Goal: Task Accomplishment & Management: Manage account settings

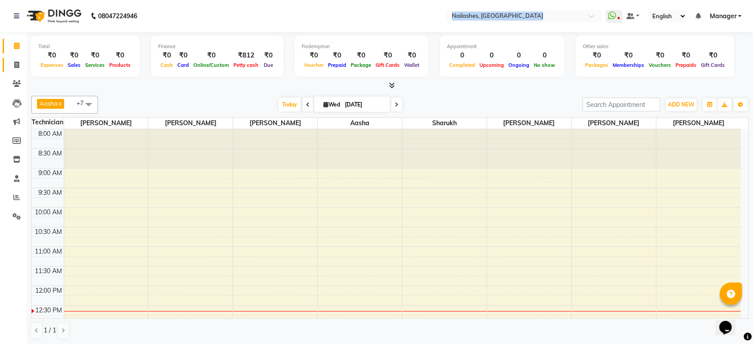
click at [17, 64] on icon at bounding box center [16, 65] width 5 height 7
select select "service"
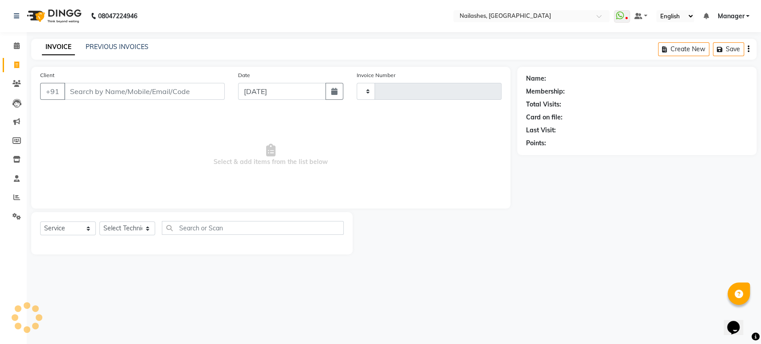
type input "1648"
select select "4251"
click at [140, 223] on select "Select Technician [PERSON_NAME] [PERSON_NAME] Asid deepak HANMI [PERSON_NAME] M…" at bounding box center [127, 229] width 56 height 14
select select "26128"
click at [99, 222] on select "Select Technician [PERSON_NAME] [PERSON_NAME] Asid deepak HANMI [PERSON_NAME] M…" at bounding box center [127, 229] width 56 height 14
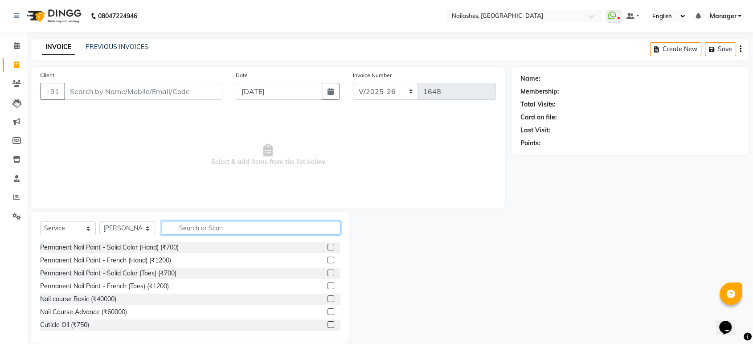
click at [296, 230] on input "text" at bounding box center [251, 228] width 179 height 14
click at [328, 245] on label at bounding box center [331, 247] width 7 height 7
click at [328, 245] on input "checkbox" at bounding box center [331, 248] width 6 height 6
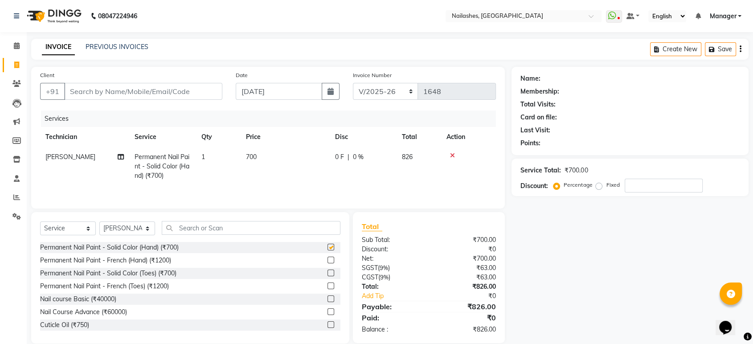
checkbox input "false"
click at [279, 229] on input "text" at bounding box center [251, 228] width 179 height 14
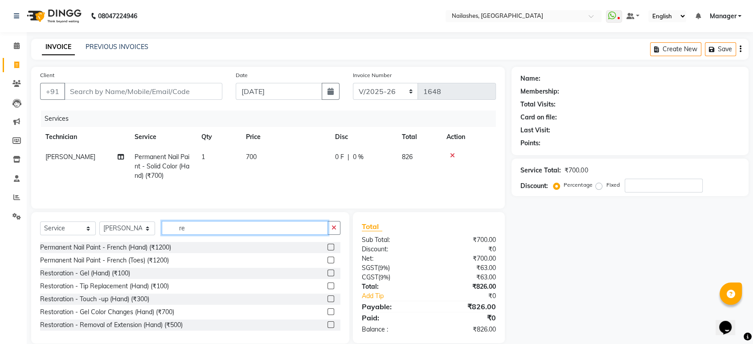
type input "r"
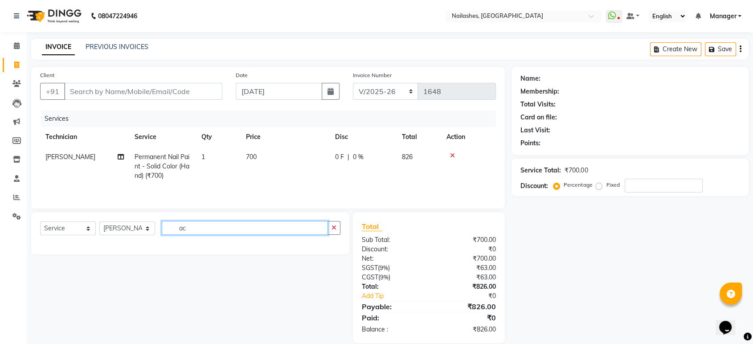
type input "a"
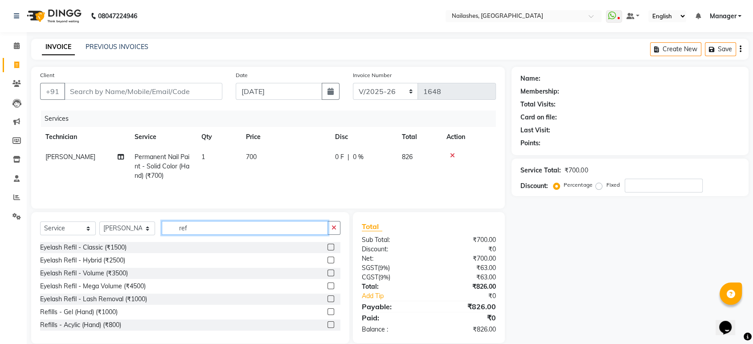
type input "ref"
click at [328, 327] on label at bounding box center [331, 324] width 7 height 7
click at [328, 327] on input "checkbox" at bounding box center [331, 325] width 6 height 6
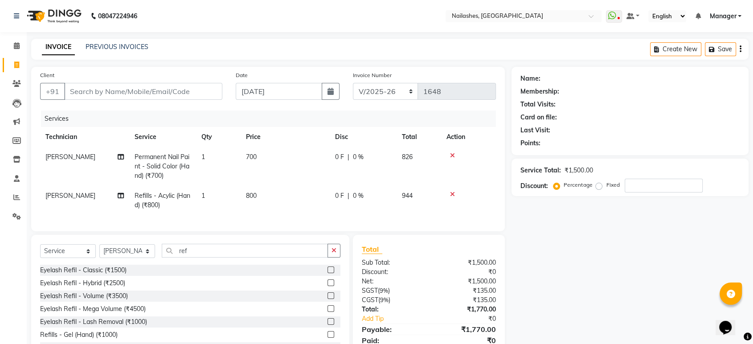
checkbox input "false"
click at [240, 256] on input "ref" at bounding box center [245, 251] width 166 height 14
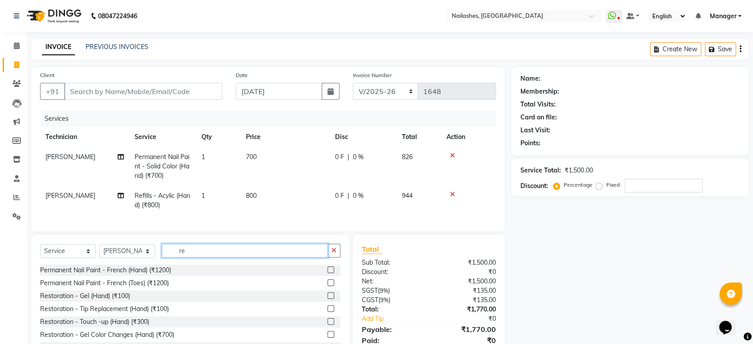
type input "r"
type input "fre"
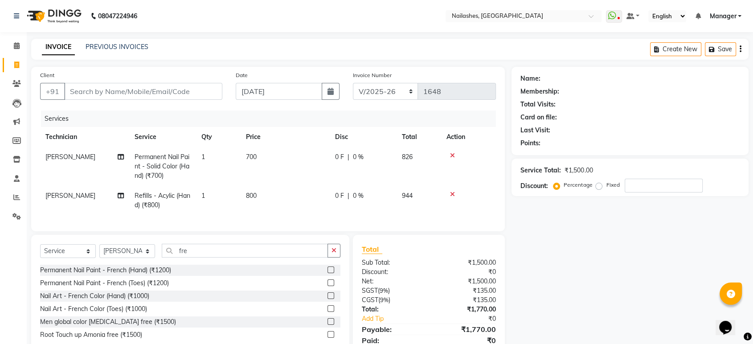
click at [330, 273] on label at bounding box center [331, 270] width 7 height 7
click at [330, 273] on input "checkbox" at bounding box center [331, 270] width 6 height 6
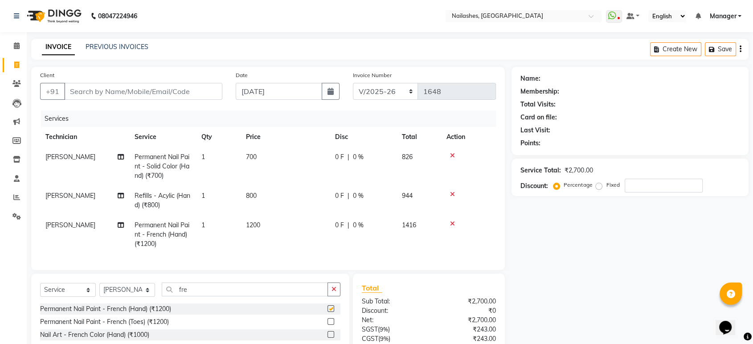
checkbox input "false"
click at [282, 225] on td "1200" at bounding box center [285, 234] width 89 height 39
select select "26128"
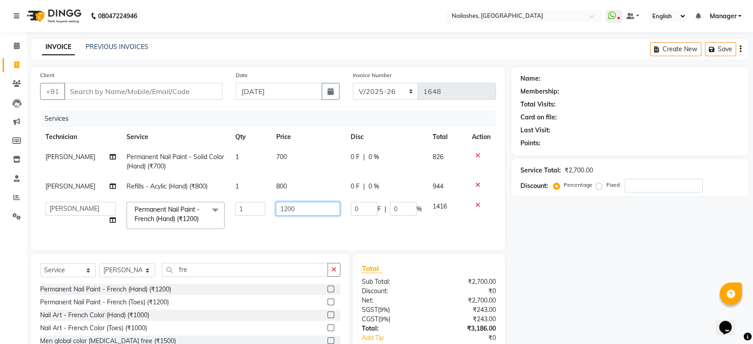
click at [300, 209] on input "1200" at bounding box center [308, 209] width 64 height 14
type input "1"
type input "100"
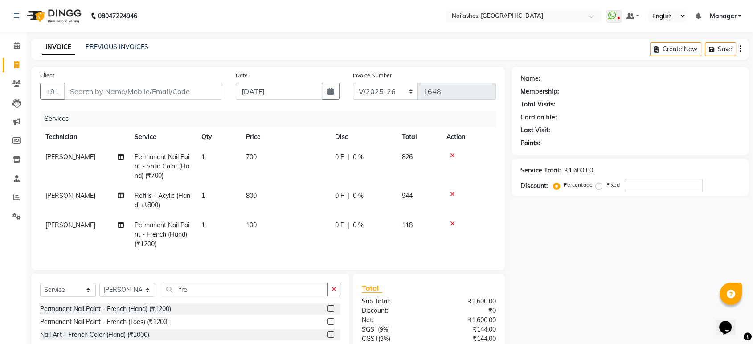
click at [209, 228] on td "1" at bounding box center [218, 234] width 45 height 39
select select "26128"
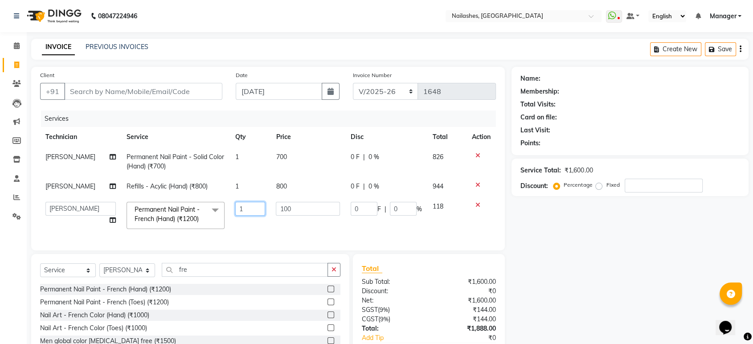
click at [248, 210] on input "1" at bounding box center [250, 209] width 30 height 14
type input "6"
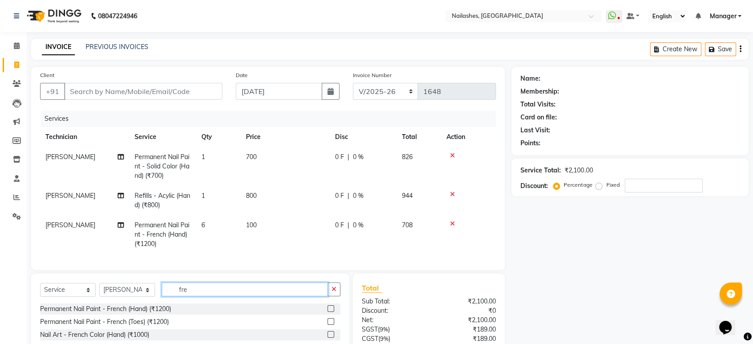
click at [198, 276] on div "Client +91 Date [DATE] Invoice Number BTH/2025-26 RED/2025-26 V/2025 V/[PHONE_N…" at bounding box center [268, 236] width 487 height 338
type input "f"
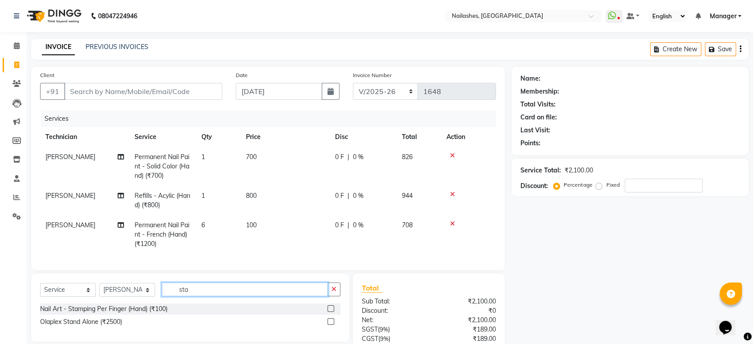
type input "sta"
click at [332, 312] on label at bounding box center [331, 308] width 7 height 7
click at [332, 312] on input "checkbox" at bounding box center [331, 309] width 6 height 6
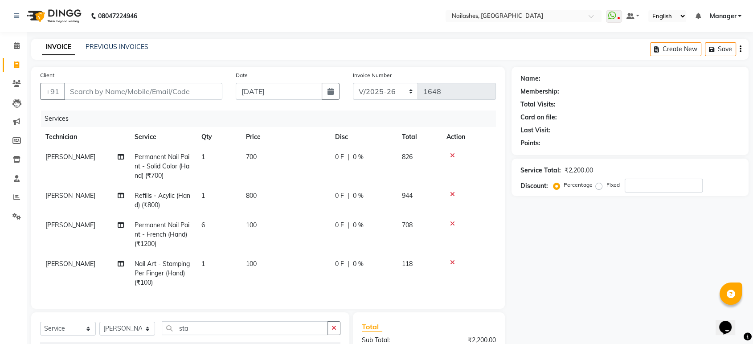
checkbox input "false"
click at [280, 263] on td "100" at bounding box center [285, 273] width 89 height 39
select select "26128"
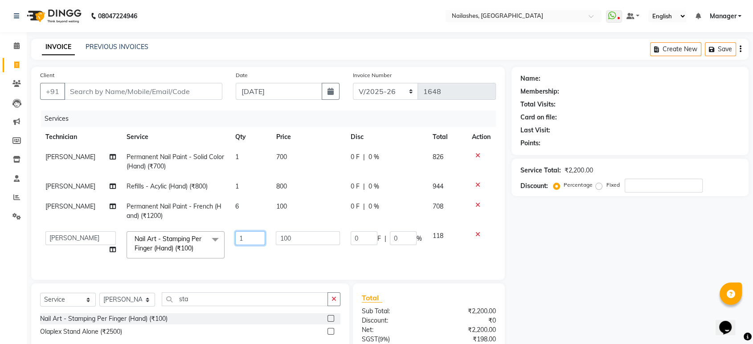
click at [242, 240] on input "1" at bounding box center [250, 238] width 30 height 14
type input "4"
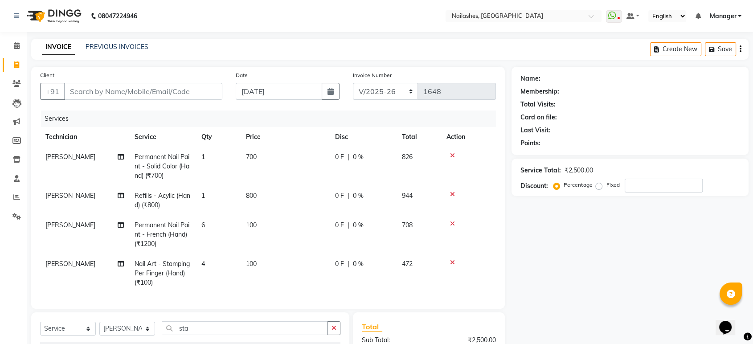
click at [267, 264] on td "100" at bounding box center [285, 273] width 89 height 39
select select "26128"
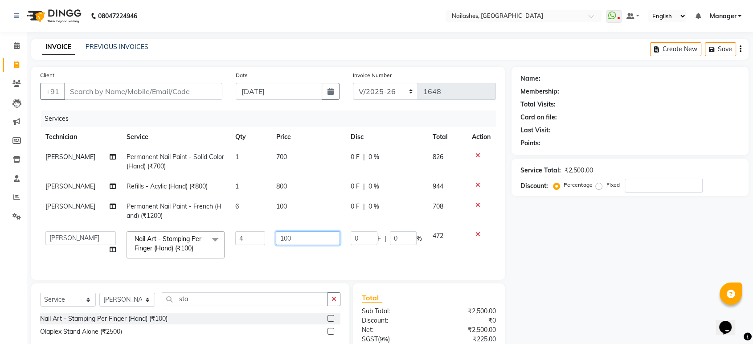
click at [302, 237] on input "100" at bounding box center [308, 238] width 64 height 14
type input "150"
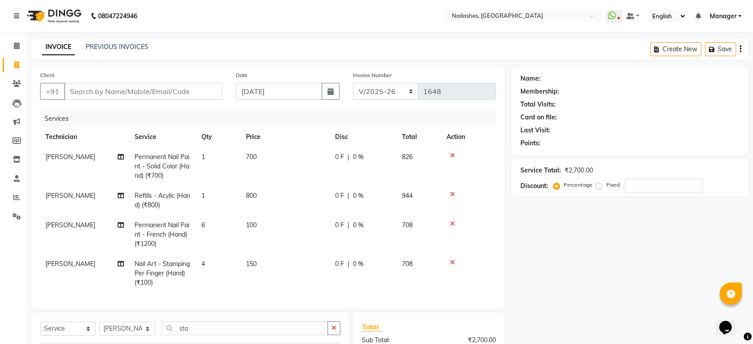
click at [314, 251] on tbody "[PERSON_NAME] Permanent Nail Paint - Solid Color (Hand) (₹700) 1 700 0 F | 0 % …" at bounding box center [268, 220] width 456 height 146
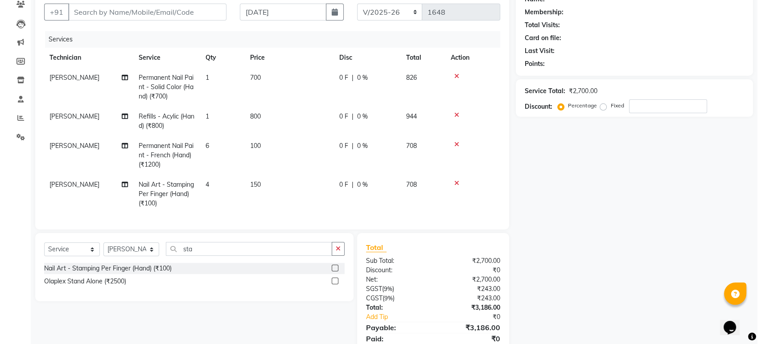
scroll to position [25, 0]
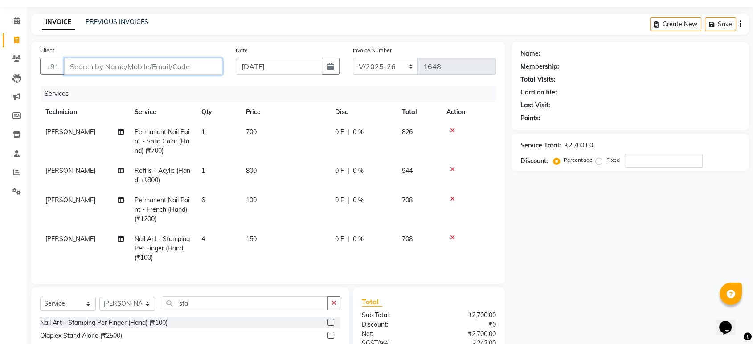
click at [193, 62] on input "Client" at bounding box center [143, 66] width 158 height 17
type input "9"
type input "0"
type input "9676445010"
click at [205, 67] on span "Add Client" at bounding box center [199, 66] width 35 height 9
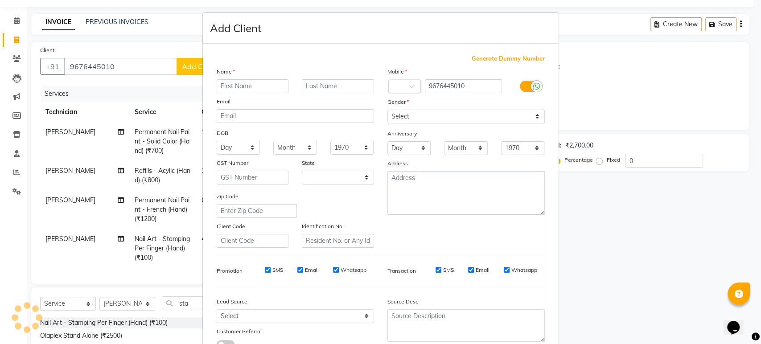
select select "21"
click at [230, 86] on input "text" at bounding box center [253, 86] width 72 height 14
type input "[PERSON_NAME]"
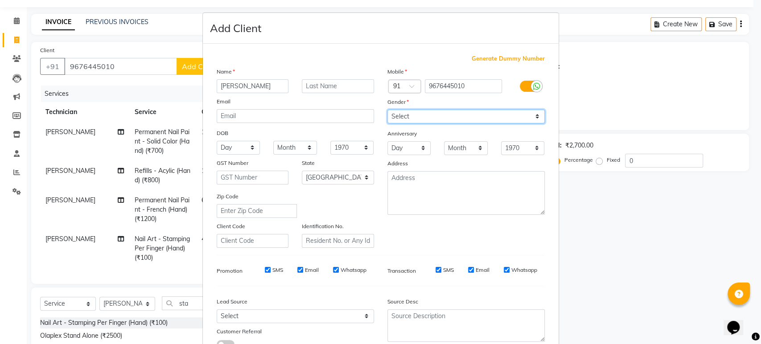
click at [458, 112] on select "Select [DEMOGRAPHIC_DATA] [DEMOGRAPHIC_DATA] Other Prefer Not To Say" at bounding box center [465, 117] width 157 height 14
select select "[DEMOGRAPHIC_DATA]"
click at [387, 110] on select "Select [DEMOGRAPHIC_DATA] [DEMOGRAPHIC_DATA] Other Prefer Not To Say" at bounding box center [465, 117] width 157 height 14
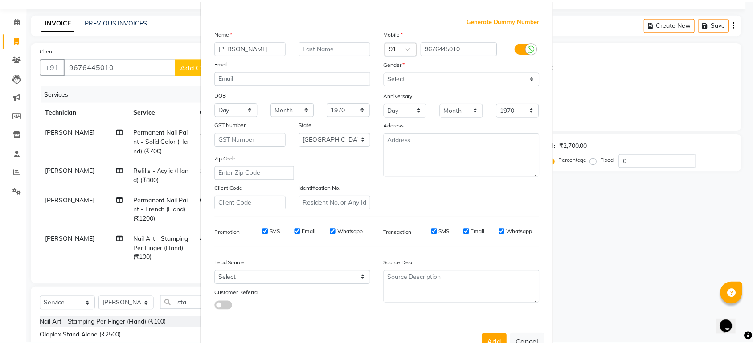
scroll to position [65, 0]
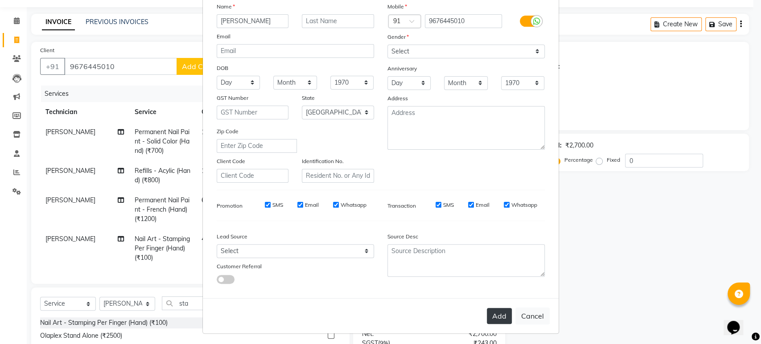
click at [488, 312] on button "Add" at bounding box center [499, 316] width 25 height 16
type input "96******10"
select select
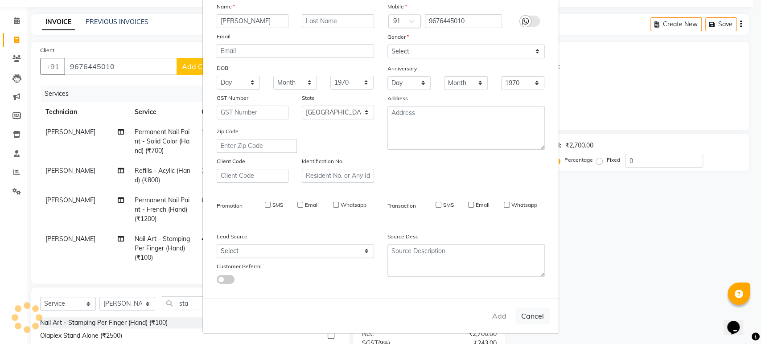
select select "null"
select select
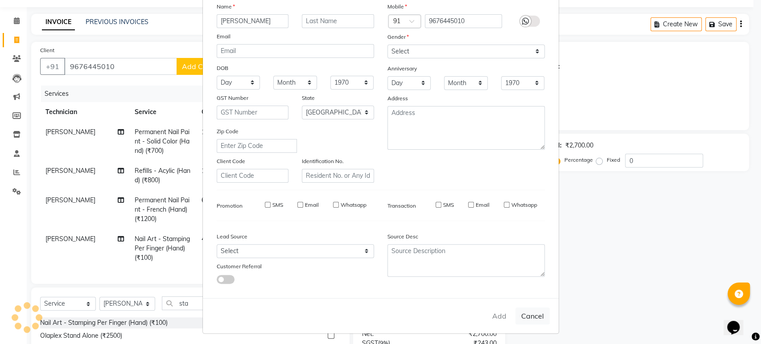
checkbox input "false"
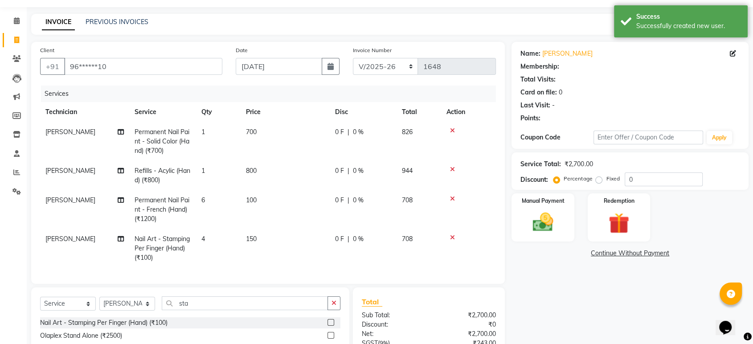
select select "1: Object"
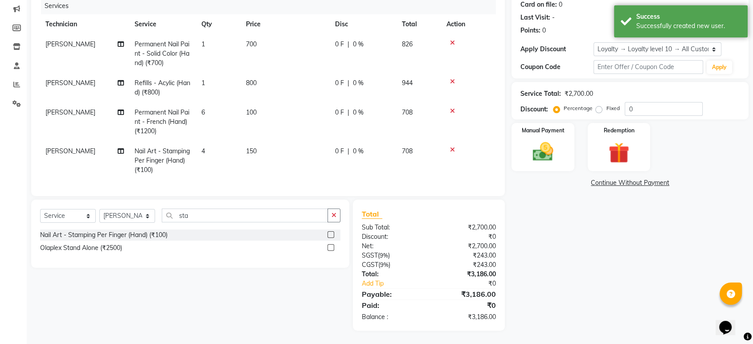
scroll to position [119, 0]
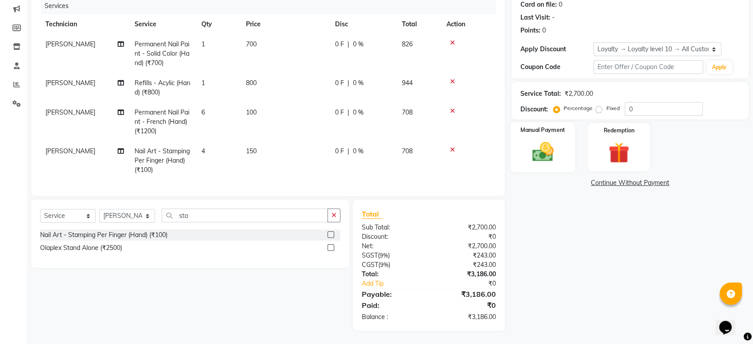
click at [567, 149] on div "Manual Payment" at bounding box center [543, 147] width 65 height 50
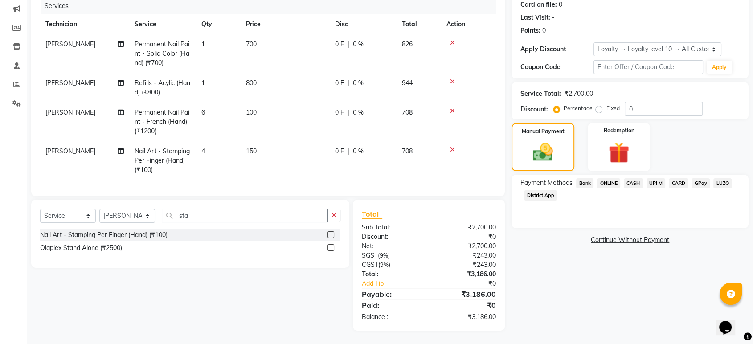
click at [633, 178] on span "CASH" at bounding box center [633, 183] width 19 height 10
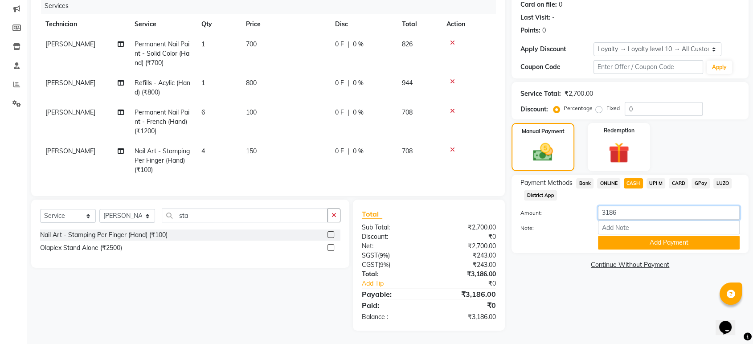
click at [637, 206] on input "3186" at bounding box center [669, 213] width 142 height 14
type input "3"
type input "2000"
click at [628, 237] on button "Add Payment" at bounding box center [669, 243] width 142 height 14
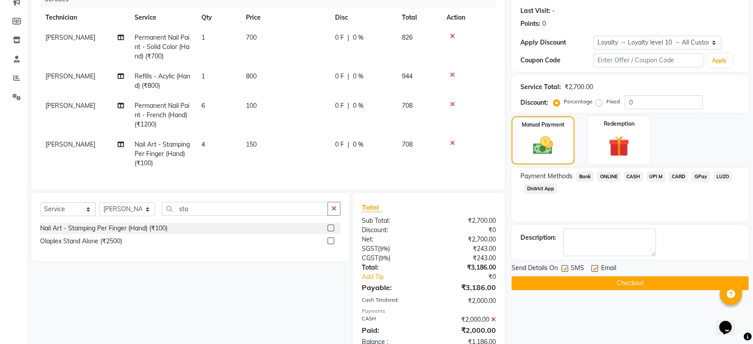
click at [610, 176] on span "ONLINE" at bounding box center [608, 177] width 23 height 10
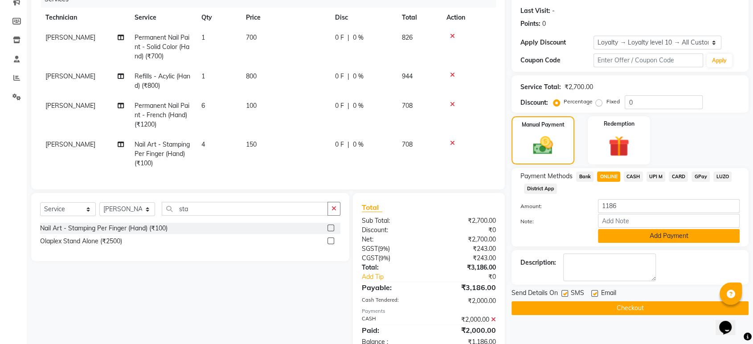
click at [634, 231] on button "Add Payment" at bounding box center [669, 236] width 142 height 14
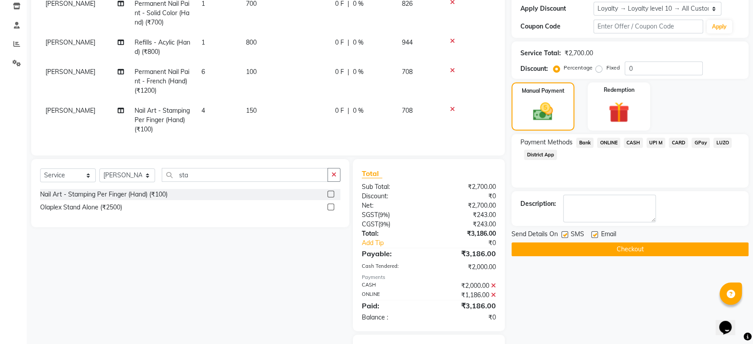
scroll to position [157, 0]
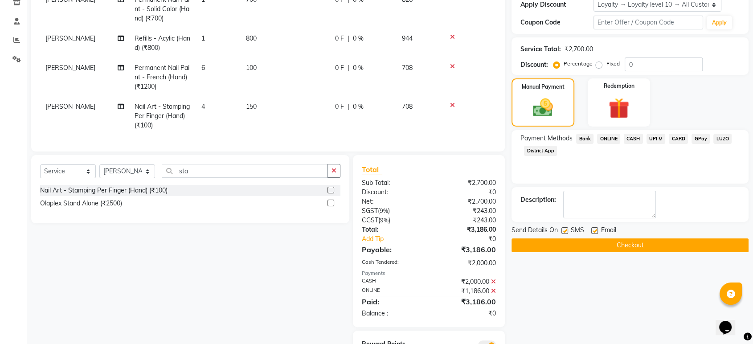
click at [693, 249] on button "Checkout" at bounding box center [630, 245] width 237 height 14
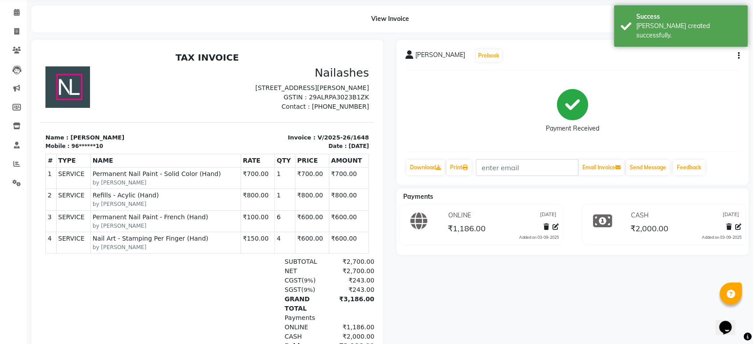
scroll to position [35, 0]
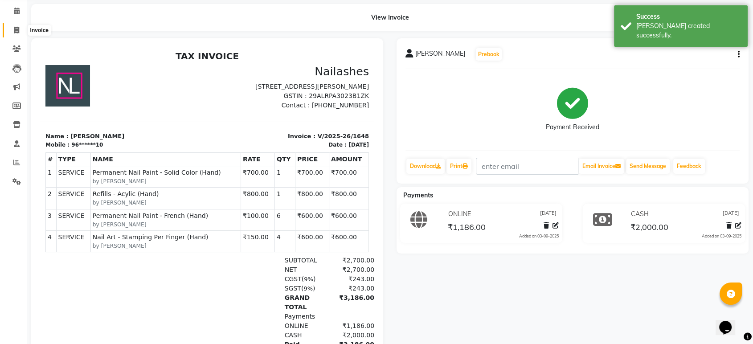
click at [13, 29] on span at bounding box center [17, 30] width 16 height 10
select select "service"
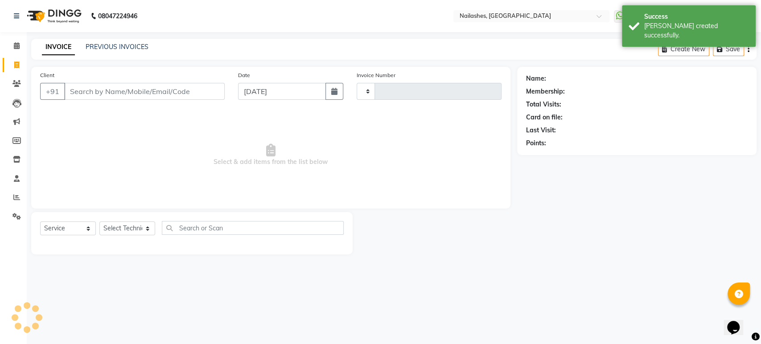
type input "1649"
select select "4251"
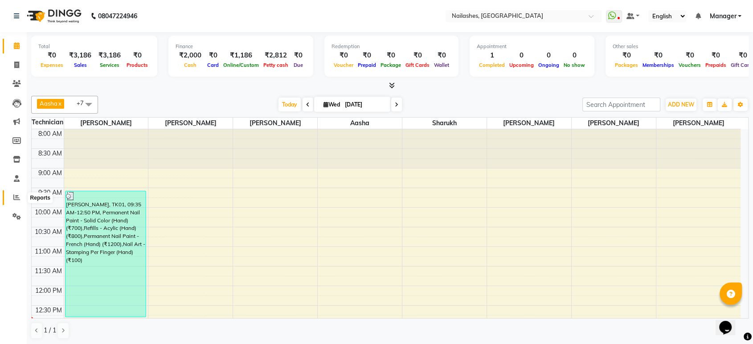
click at [15, 196] on icon at bounding box center [16, 197] width 7 height 7
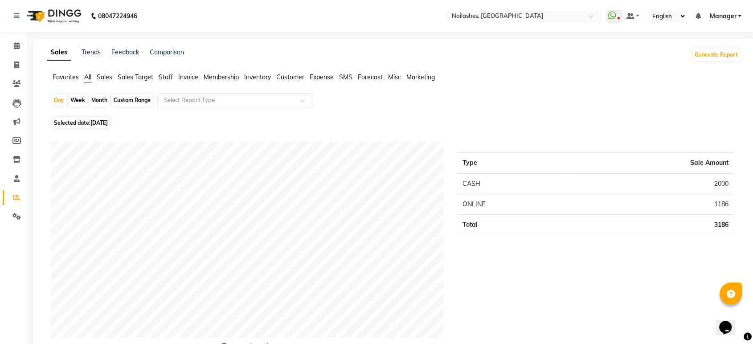
click at [163, 78] on span "Staff" at bounding box center [166, 77] width 14 height 8
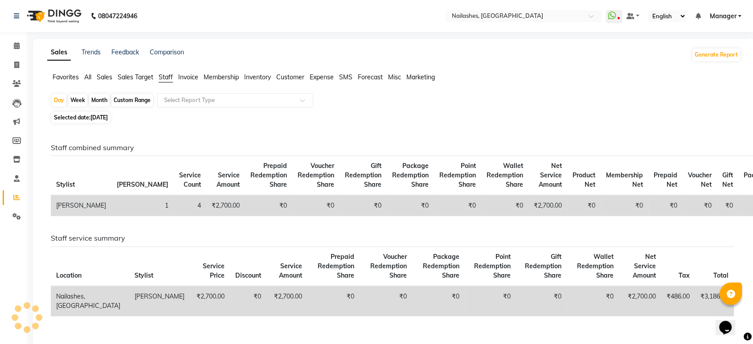
click at [101, 99] on div "Month" at bounding box center [99, 100] width 21 height 12
select select "9"
select select "2025"
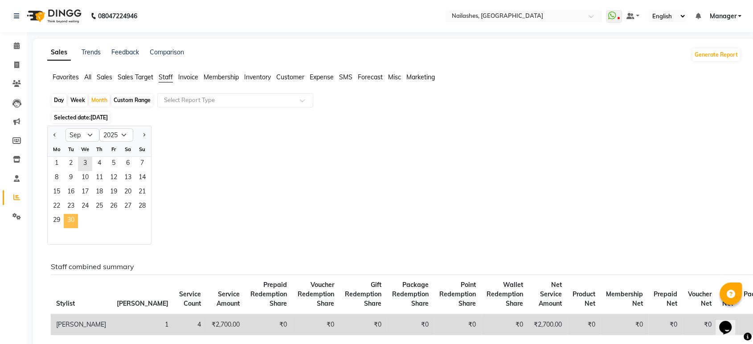
click at [72, 224] on span "30" at bounding box center [71, 221] width 14 height 14
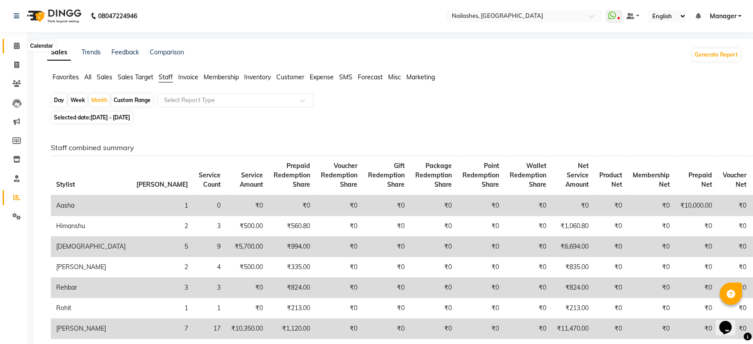
click at [21, 44] on span at bounding box center [17, 46] width 16 height 10
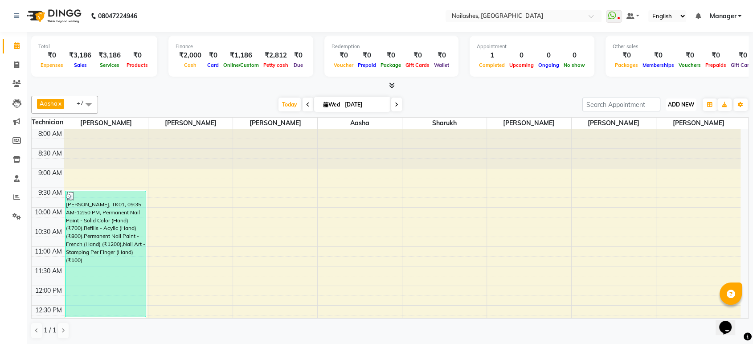
click at [681, 106] on span "ADD NEW" at bounding box center [681, 104] width 26 height 7
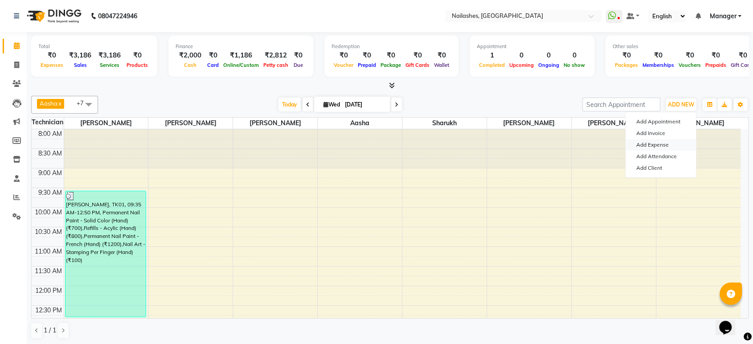
click at [669, 145] on link "Add Expense" at bounding box center [661, 145] width 70 height 12
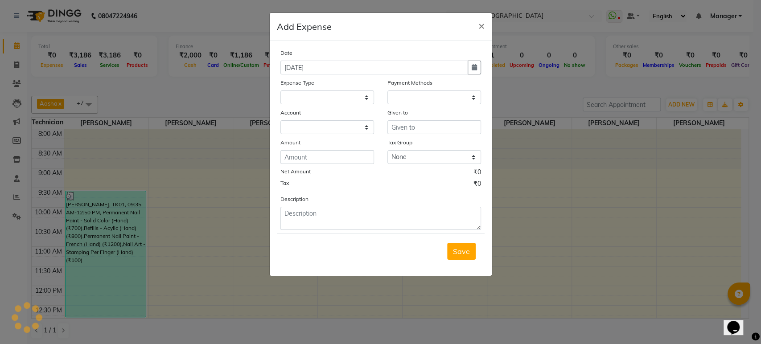
select select
select select "1"
select select "3062"
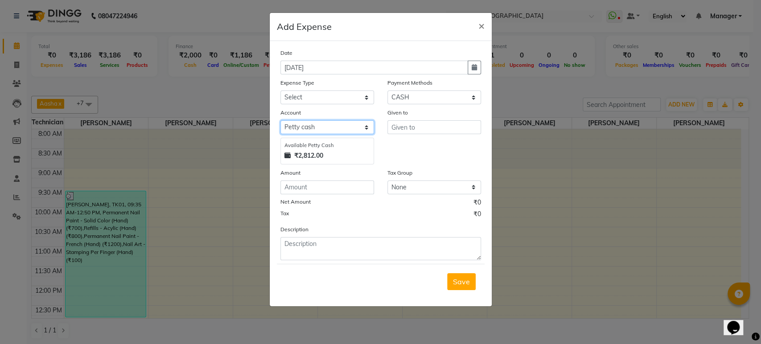
click at [361, 126] on select "Select Petty cash" at bounding box center [327, 127] width 94 height 14
click at [360, 95] on select "Select acetone Advance Salary bank deposite BBMP Beauty products Bed charges BI…" at bounding box center [327, 97] width 94 height 14
select select "23919"
click at [280, 90] on select "Select acetone Advance Salary bank deposite BBMP Beauty products Bed charges BI…" at bounding box center [327, 97] width 94 height 14
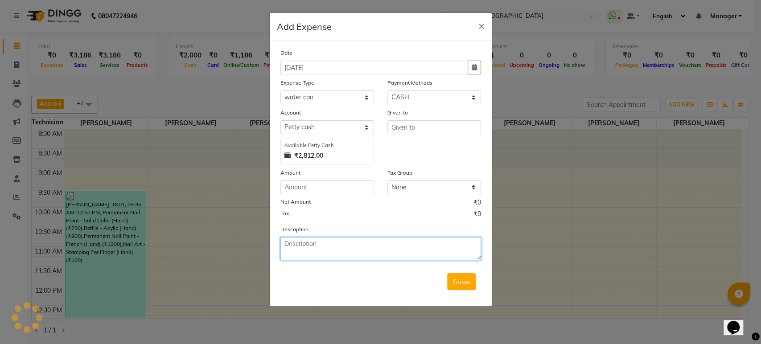
click at [360, 242] on textarea at bounding box center [380, 248] width 201 height 23
type textarea "water can for staff"
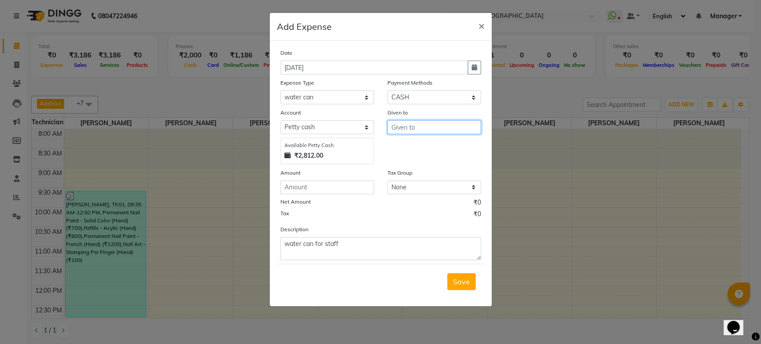
click at [415, 125] on input "text" at bounding box center [434, 127] width 94 height 14
click at [468, 279] on span "Save" at bounding box center [461, 281] width 17 height 9
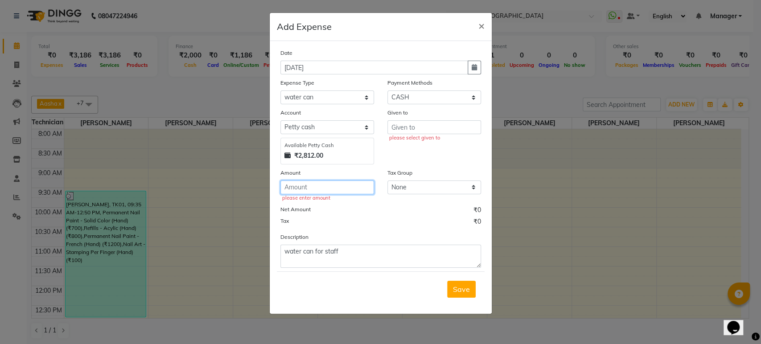
click at [354, 182] on input "number" at bounding box center [327, 188] width 94 height 14
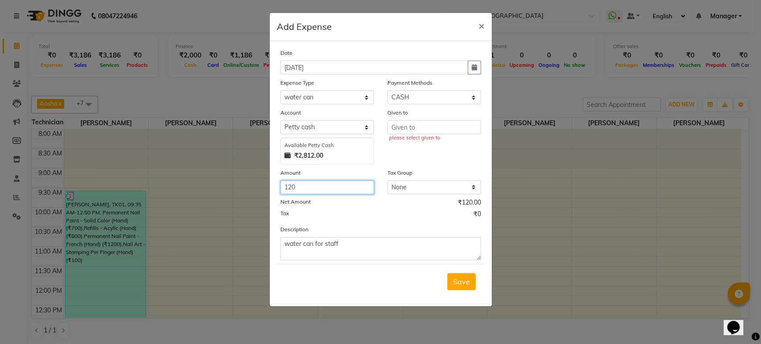
type input "120"
click at [404, 130] on input "text" at bounding box center [434, 127] width 94 height 14
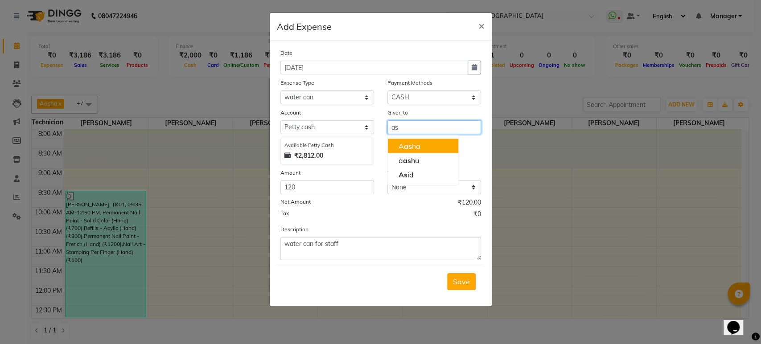
click at [415, 125] on input "as" at bounding box center [434, 127] width 94 height 14
type input "a"
type input "water"
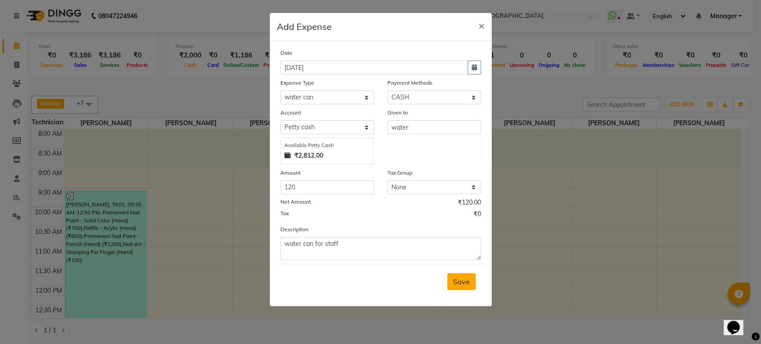
click at [464, 279] on span "Save" at bounding box center [461, 281] width 17 height 9
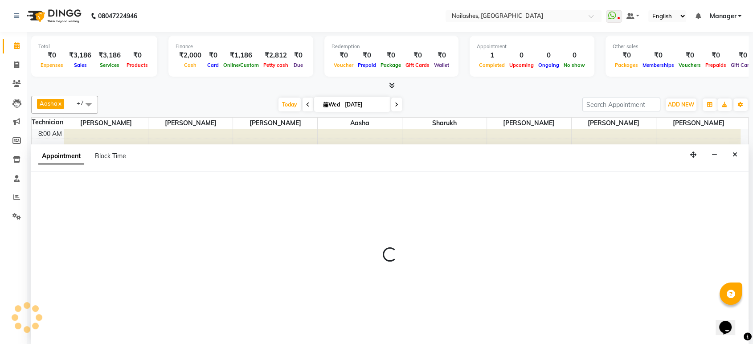
select select "78013"
select select "570"
select select "tentative"
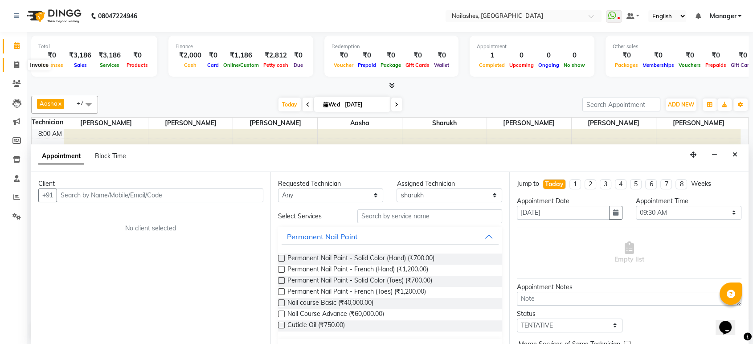
click at [16, 65] on icon at bounding box center [16, 65] width 5 height 7
select select "service"
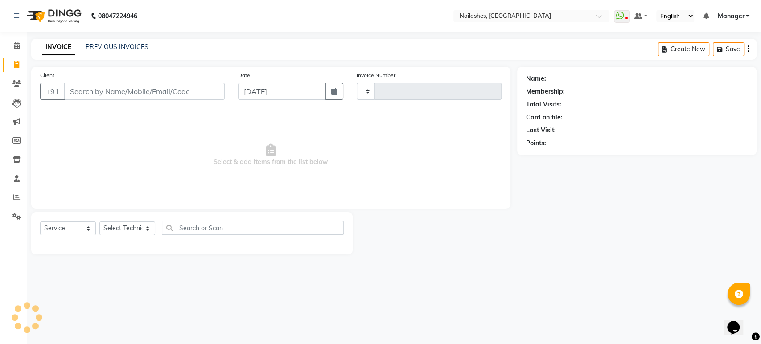
type input "1649"
select select "4251"
click at [14, 49] on icon at bounding box center [17, 45] width 6 height 7
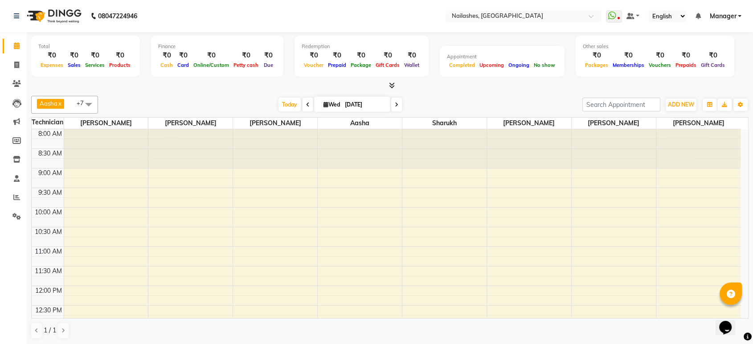
scroll to position [196, 0]
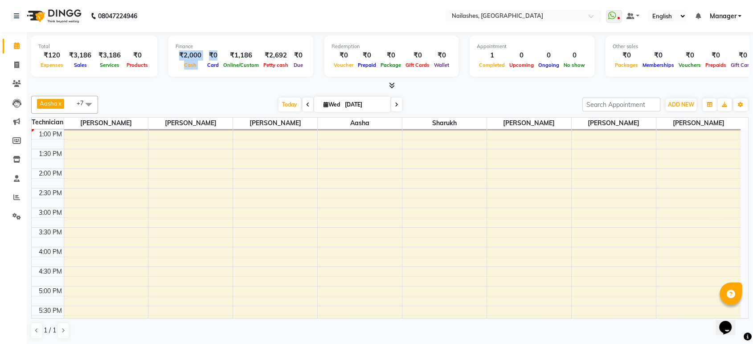
drag, startPoint x: 178, startPoint y: 52, endPoint x: 205, endPoint y: 63, distance: 28.7
click at [205, 63] on div "₹2,000 Cash ₹0 Card ₹1,186 Online/Custom ₹2,692 Petty cash ₹0 Due" at bounding box center [241, 60] width 131 height 20
click at [253, 44] on div "Finance" at bounding box center [241, 47] width 131 height 8
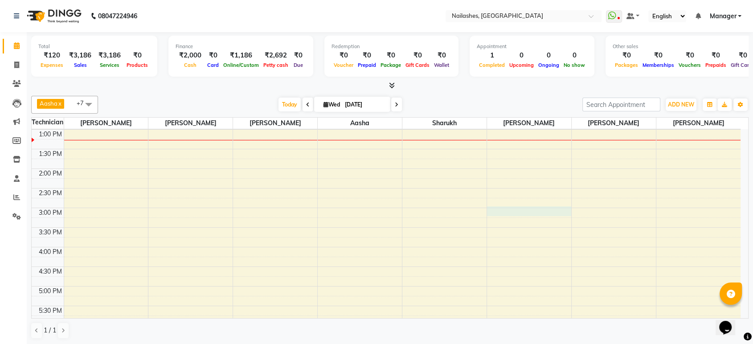
click at [522, 214] on div "8:00 AM 8:30 AM 9:00 AM 9:30 AM 10:00 AM 10:30 AM 11:00 AM 11:30 AM 12:00 PM 12…" at bounding box center [386, 188] width 709 height 509
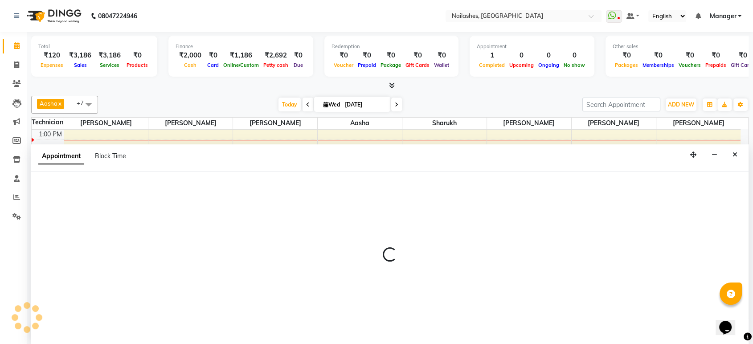
scroll to position [0, 0]
select select "80924"
select select "900"
select select "tentative"
